Goal: Information Seeking & Learning: Learn about a topic

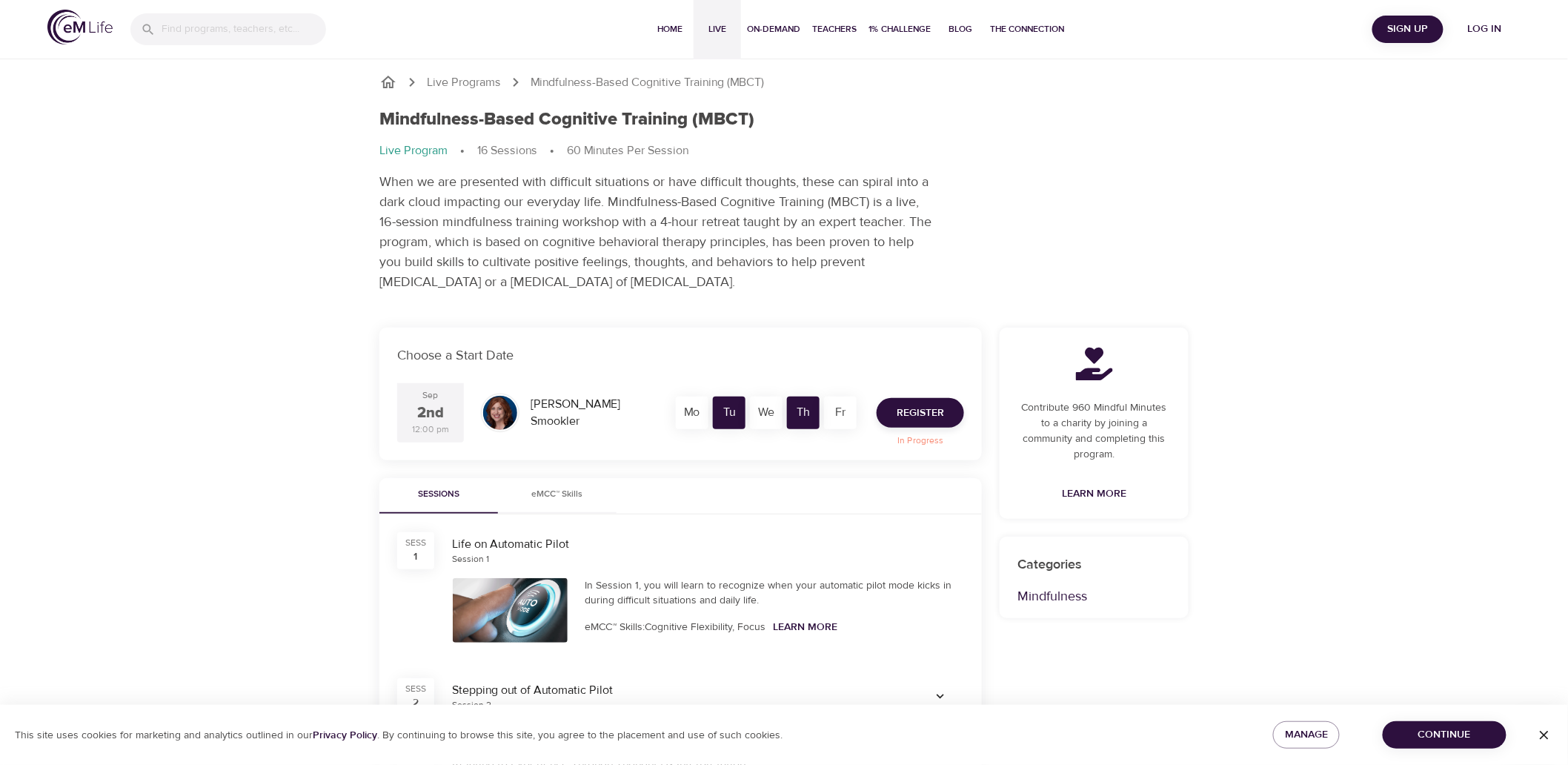
click at [728, 30] on span "Live" at bounding box center [717, 29] width 36 height 16
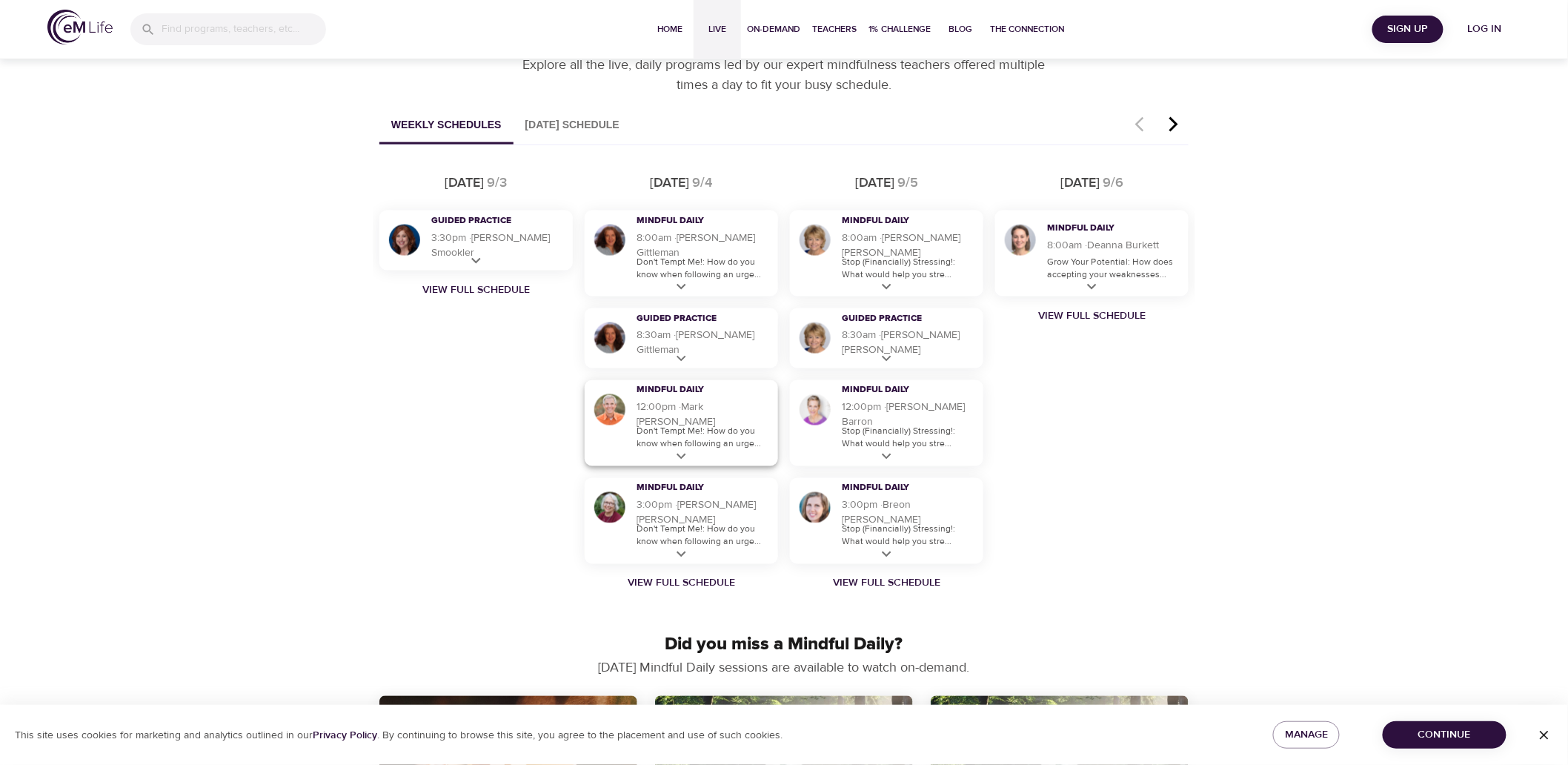
scroll to position [1152, 0]
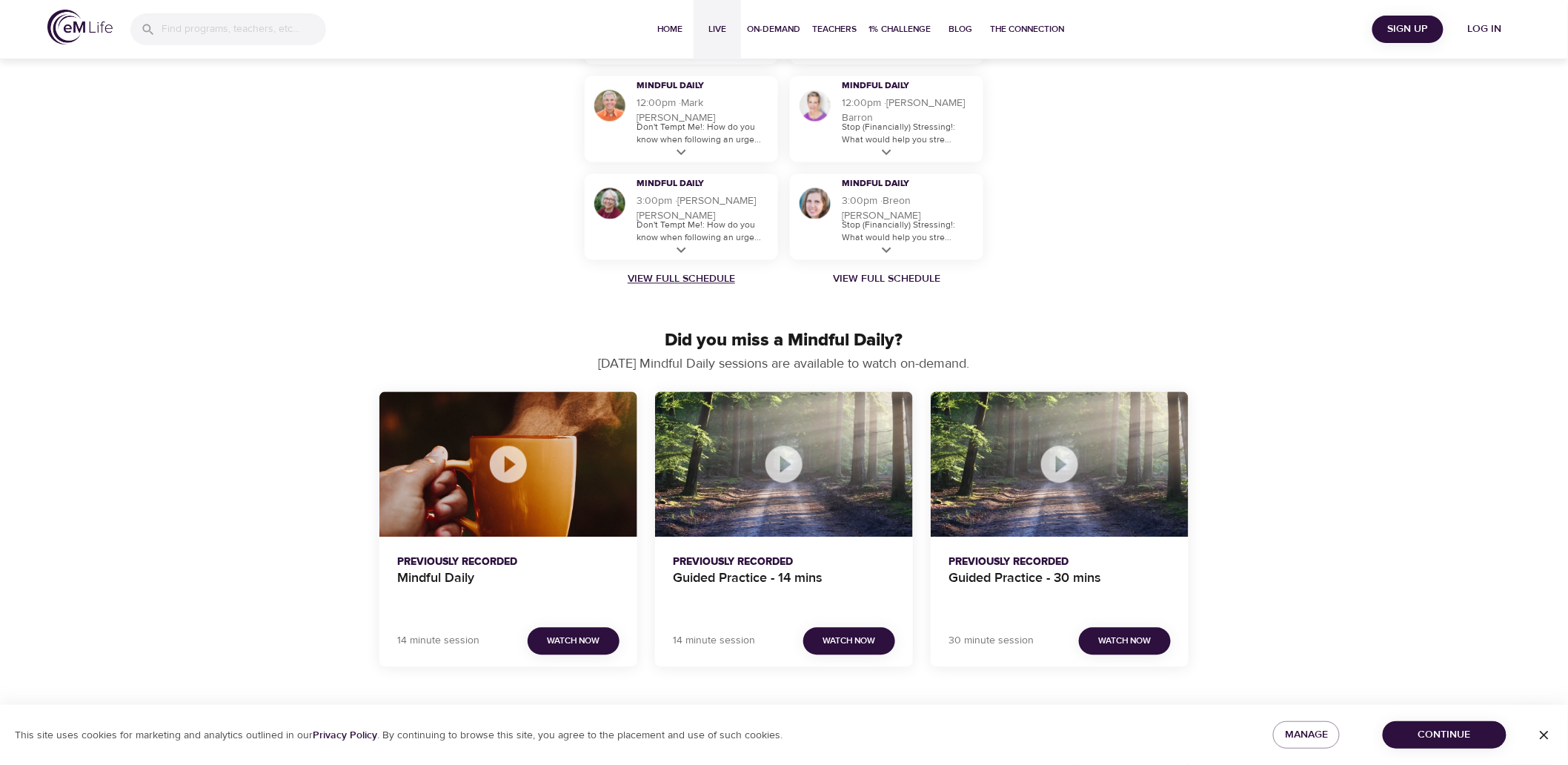
click at [682, 282] on link "View Full Schedule" at bounding box center [681, 279] width 206 height 15
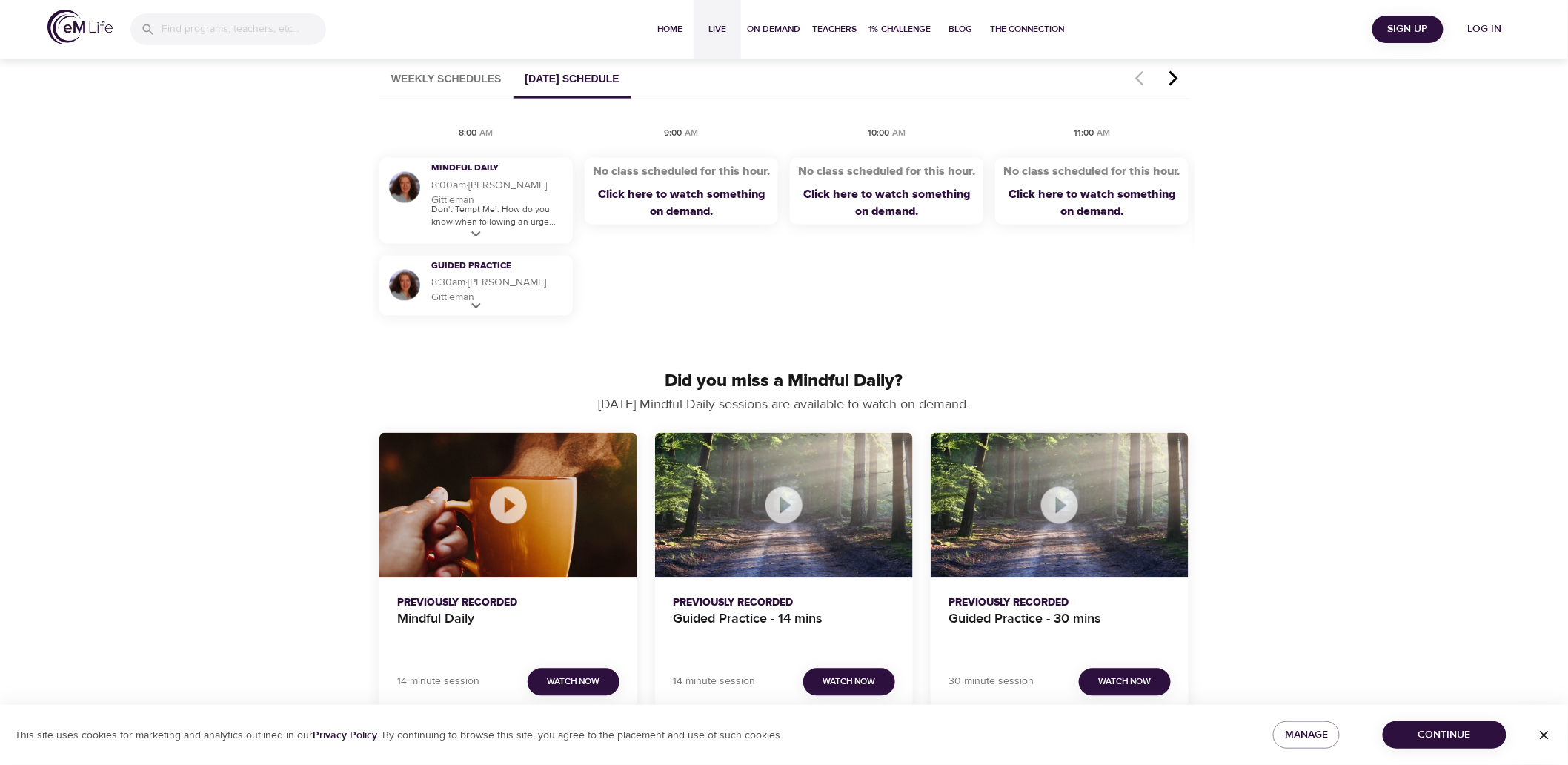
scroll to position [884, 0]
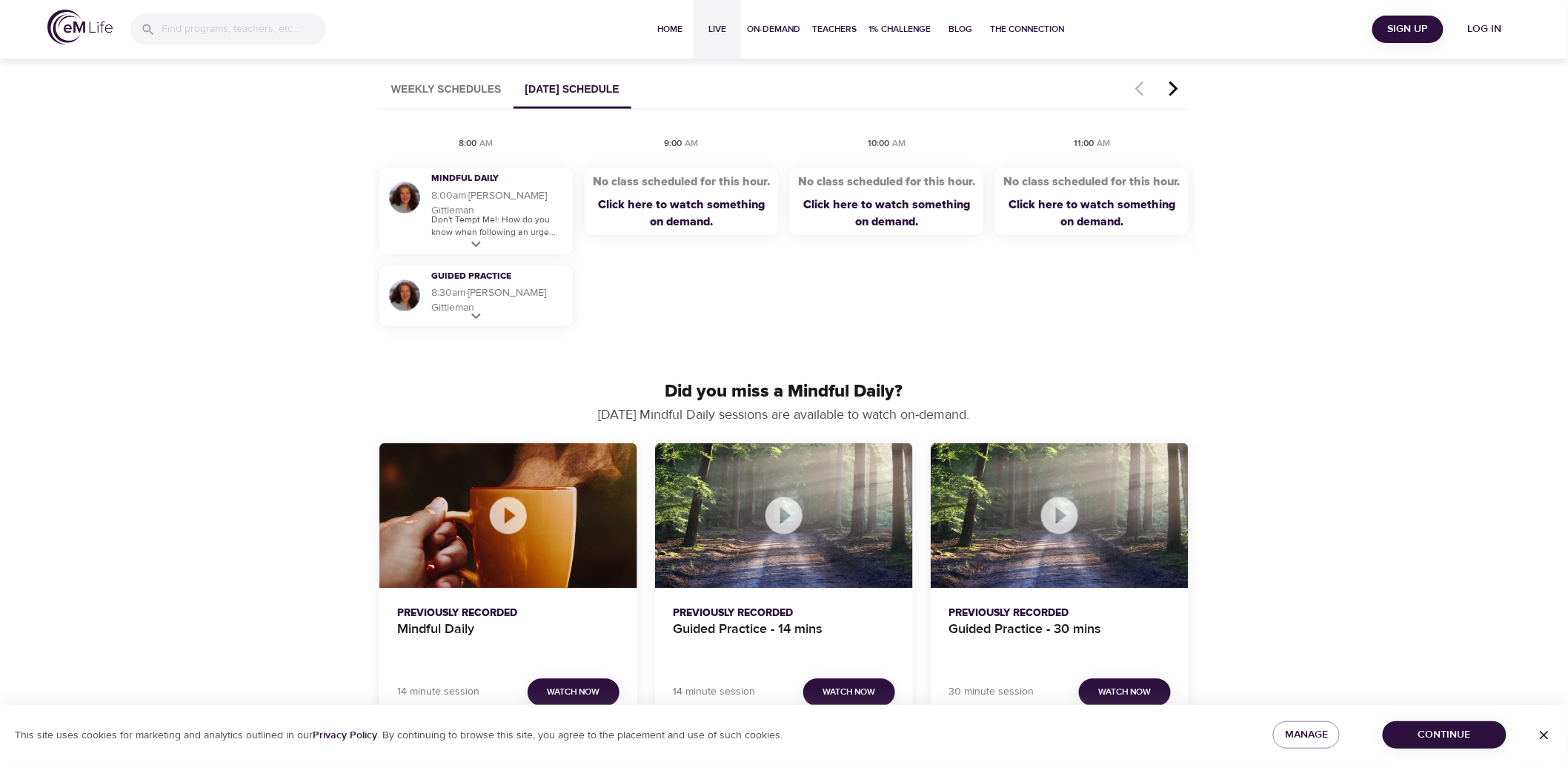
click at [1177, 92] on icon "button" at bounding box center [1173, 88] width 22 height 18
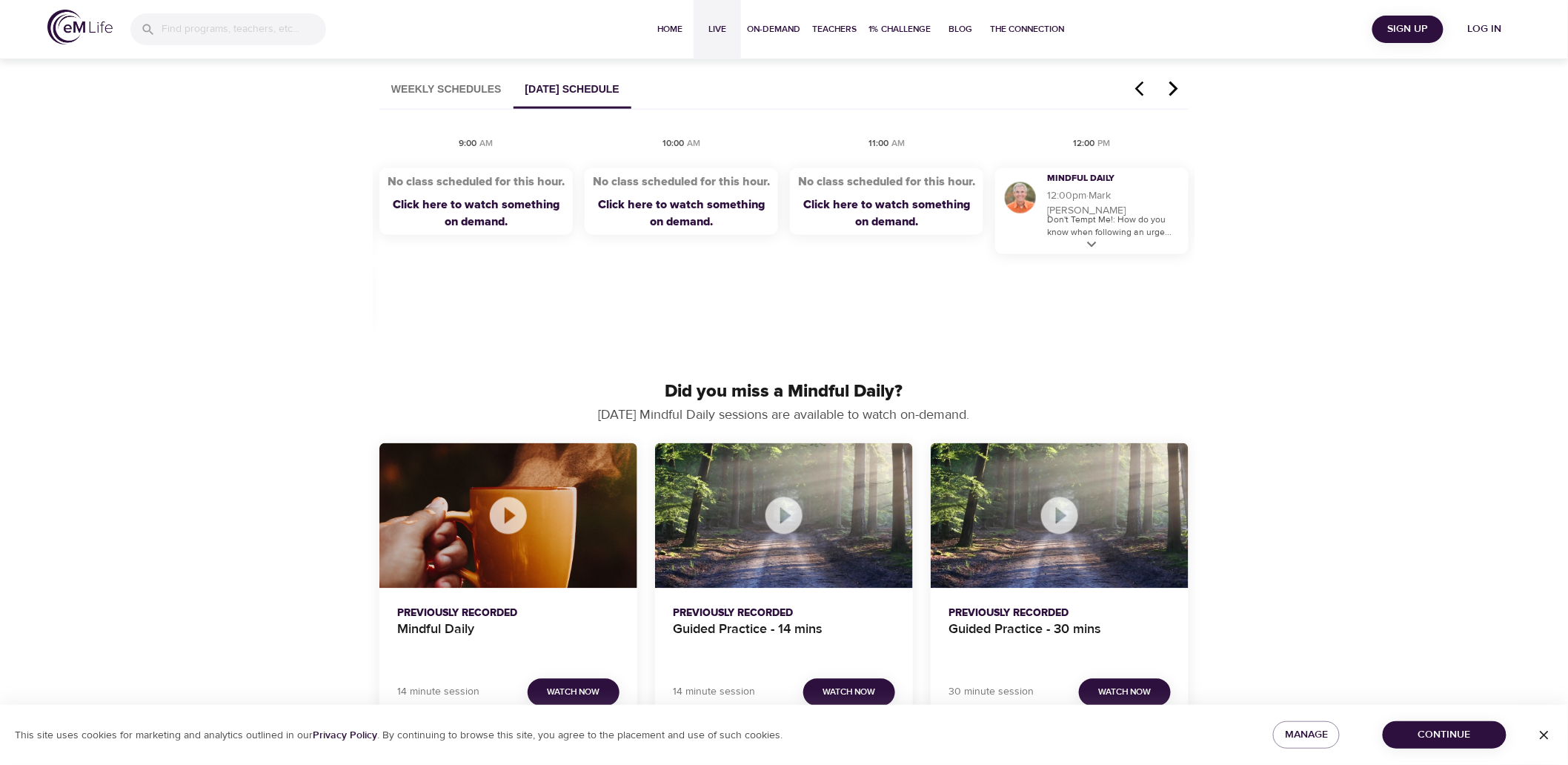
click at [1176, 91] on icon "button" at bounding box center [1173, 88] width 22 height 18
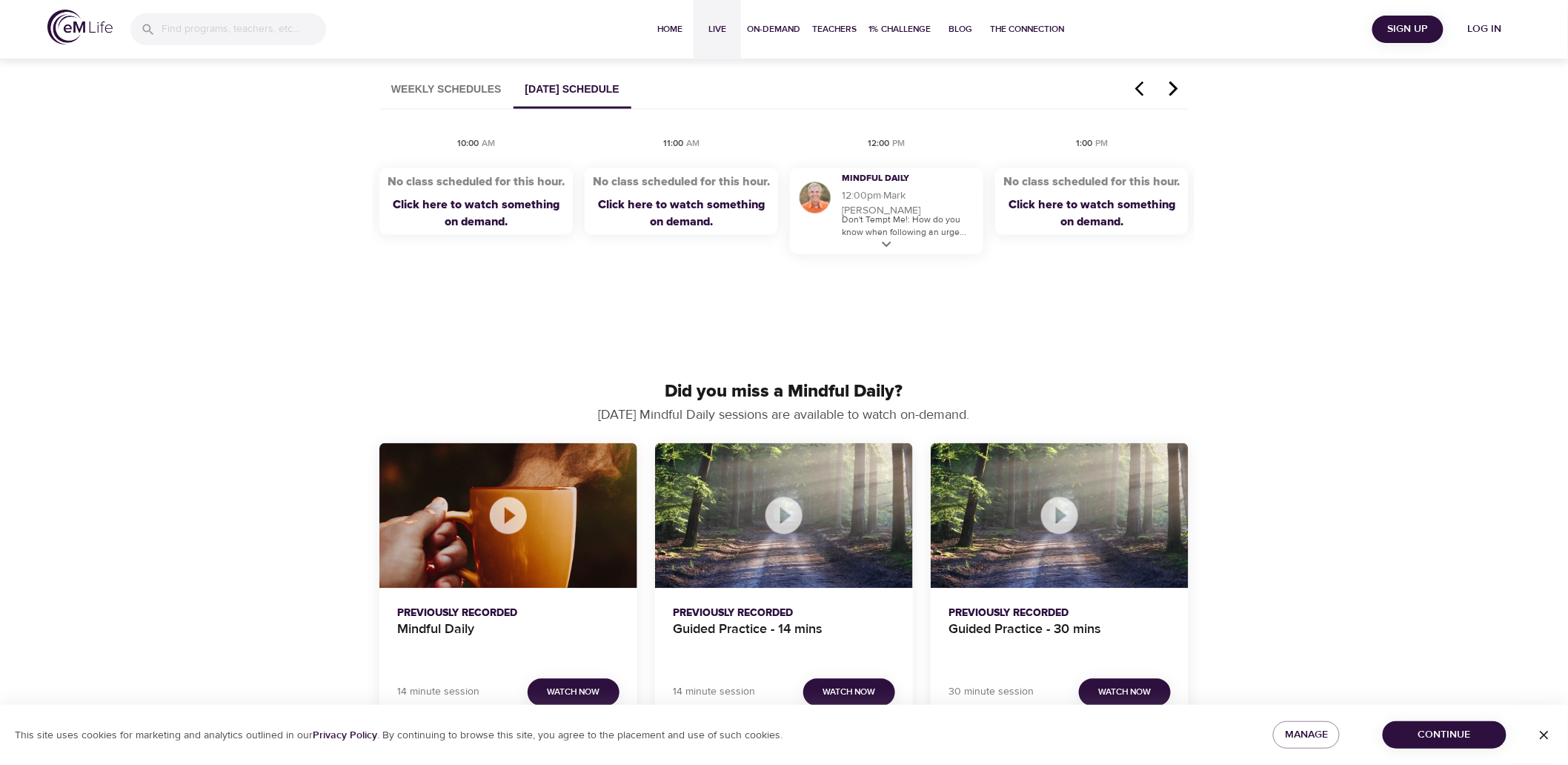
click at [1176, 91] on icon "button" at bounding box center [1173, 88] width 22 height 18
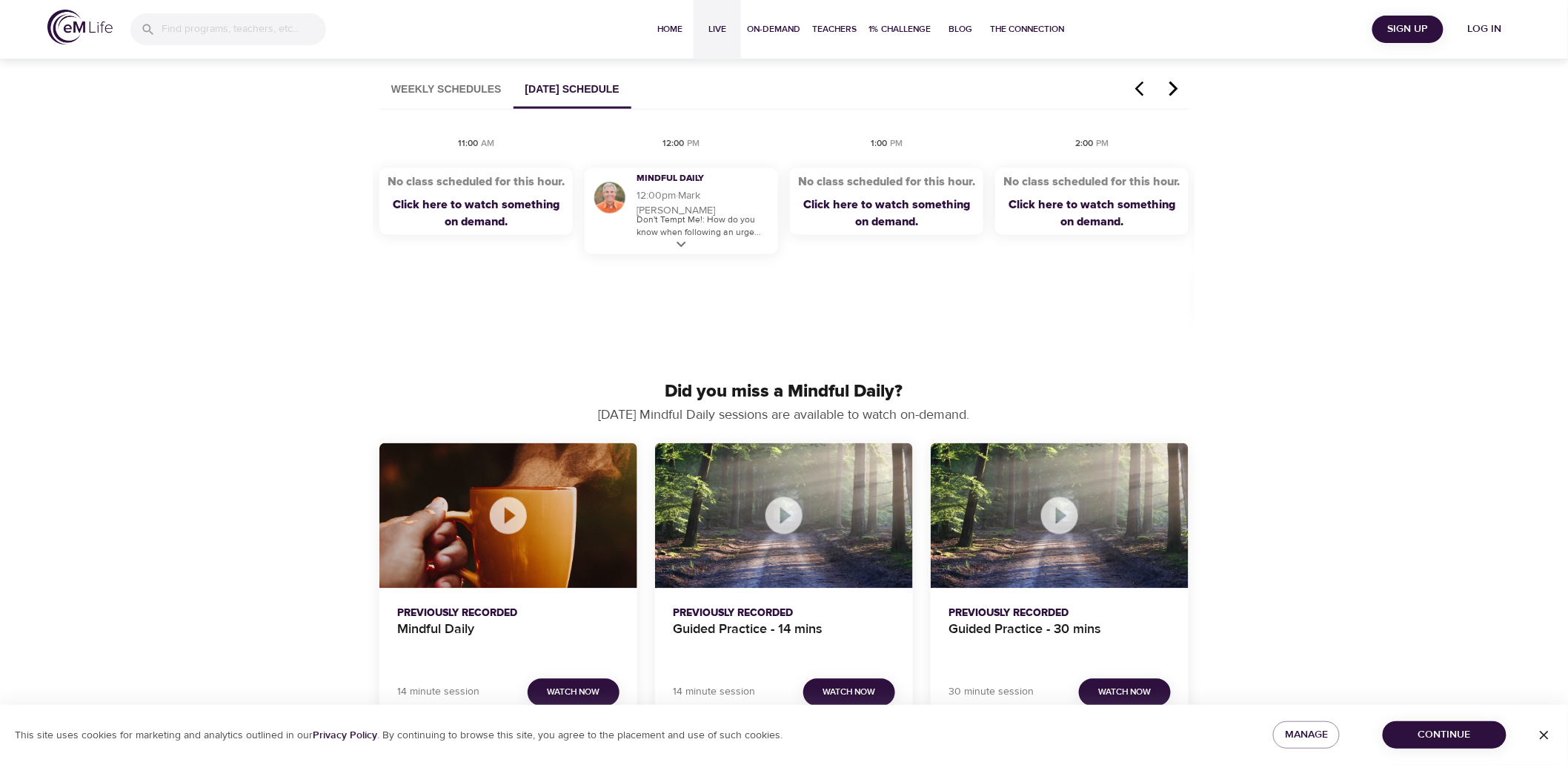
click at [1176, 91] on icon "button" at bounding box center [1173, 88] width 22 height 18
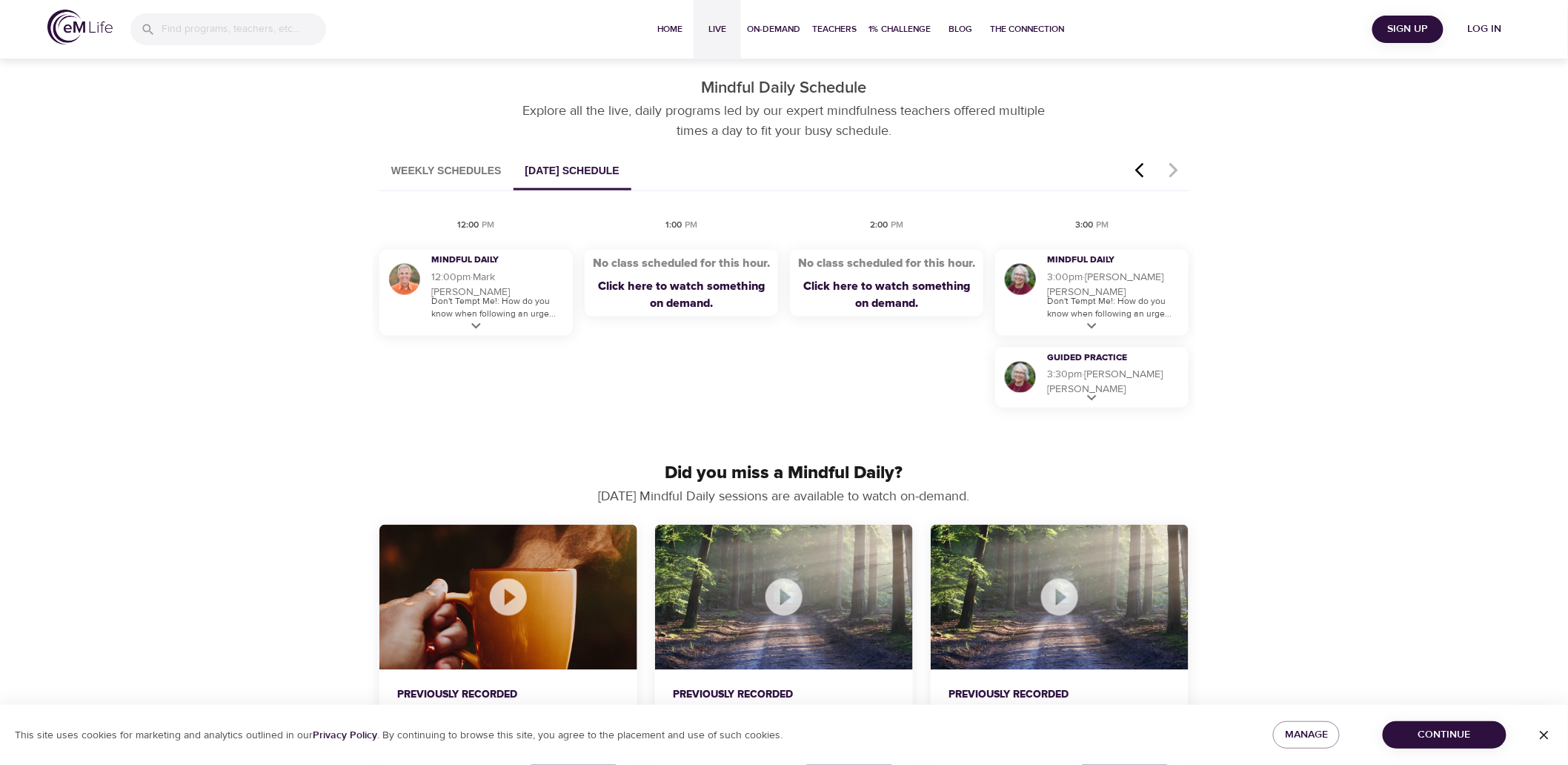
scroll to position [802, 0]
click at [476, 330] on icon at bounding box center [476, 327] width 18 height 18
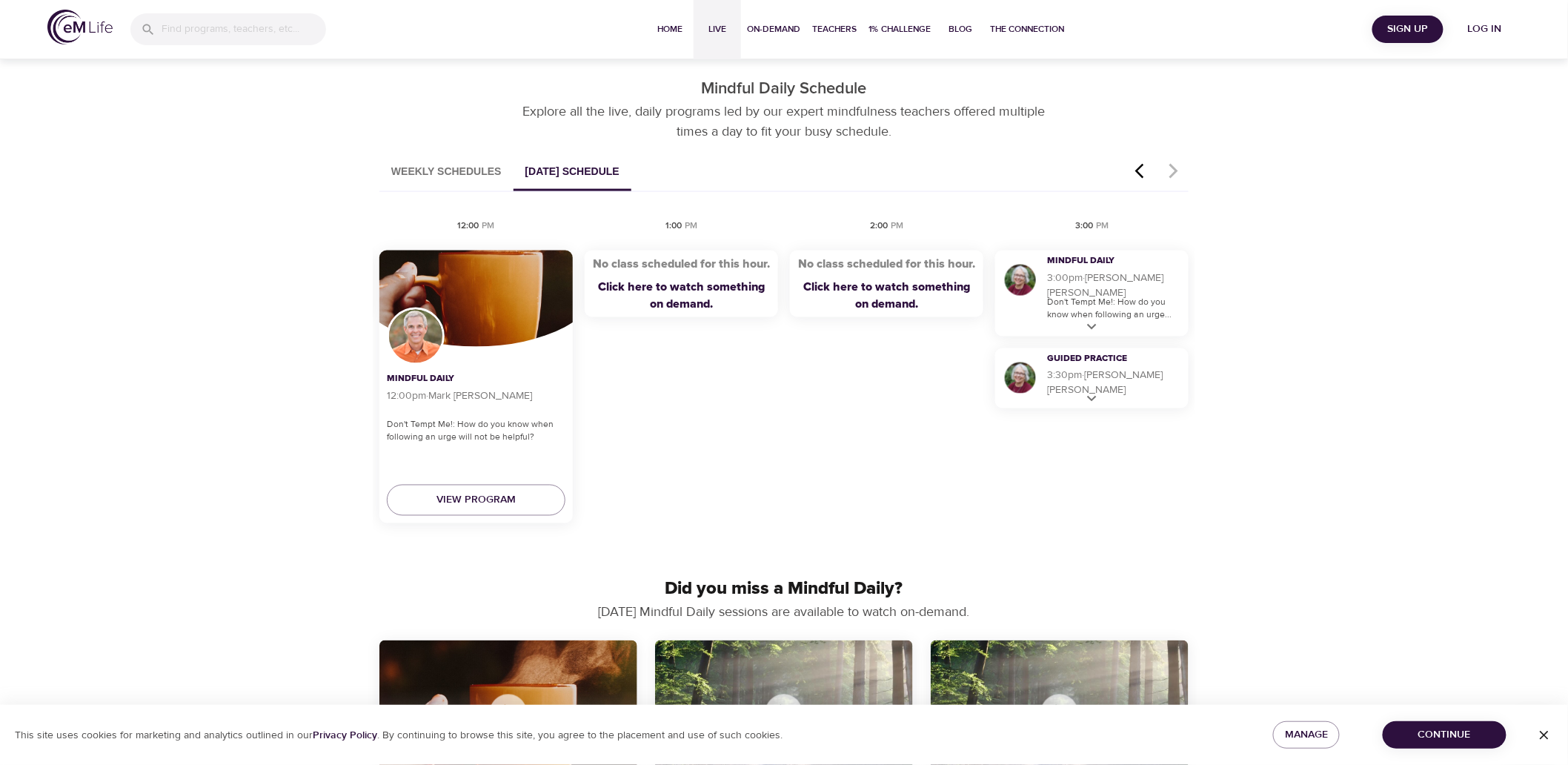
click at [1138, 167] on icon "button" at bounding box center [1144, 171] width 22 height 18
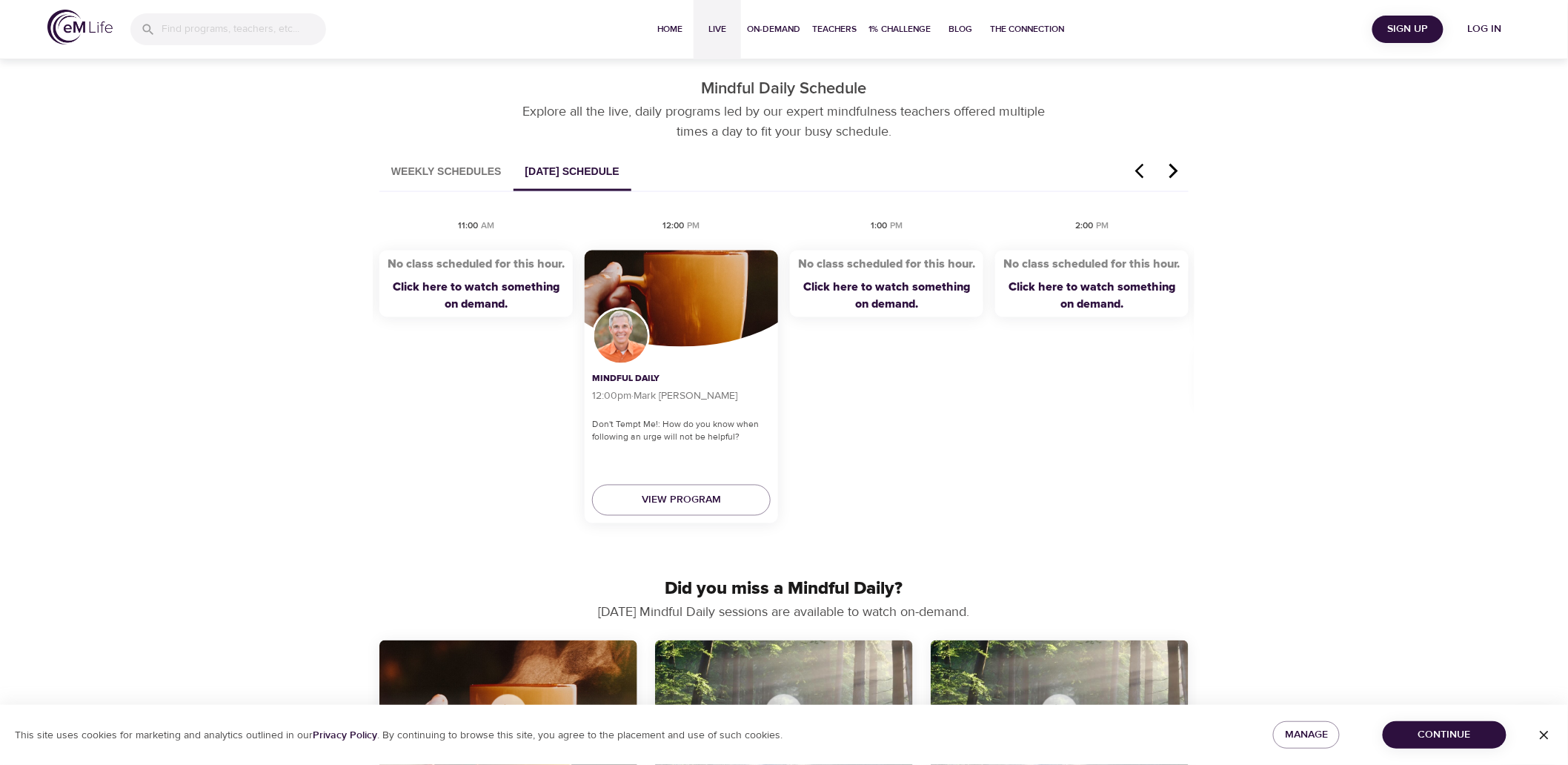
click at [1144, 171] on icon "button" at bounding box center [1144, 171] width 22 height 18
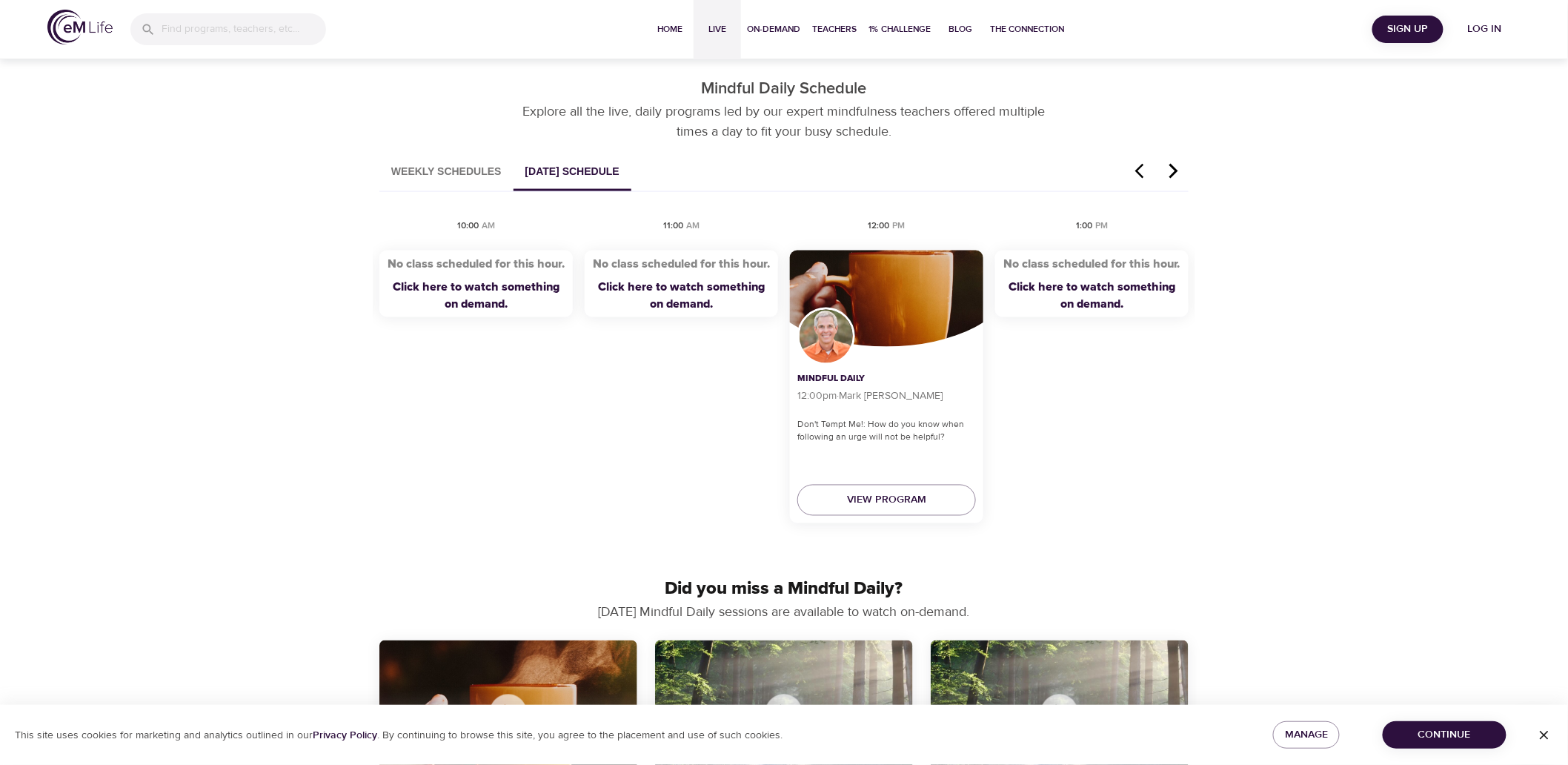
click at [1144, 171] on icon "button" at bounding box center [1144, 171] width 22 height 18
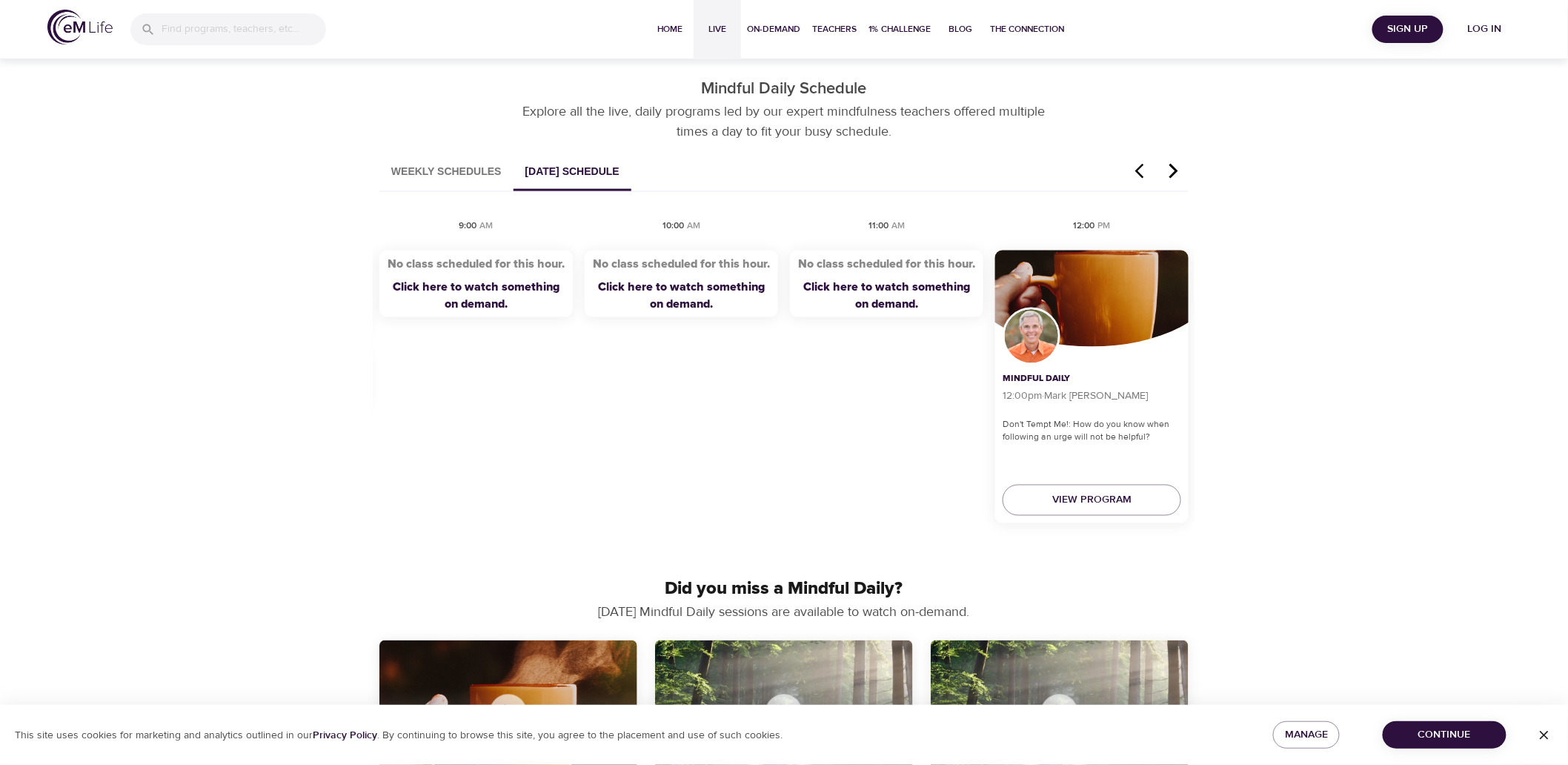
click at [1144, 171] on icon "button" at bounding box center [1144, 171] width 22 height 18
